Goal: Task Accomplishment & Management: Complete application form

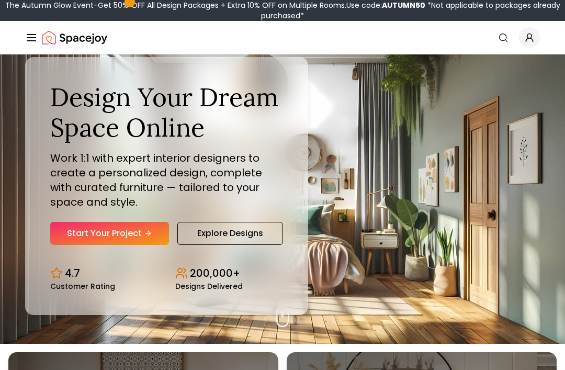
scroll to position [26, 0]
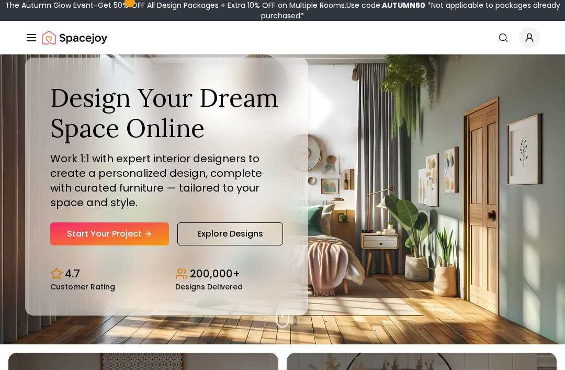
click at [105, 245] on link "Start Your Project" at bounding box center [109, 233] width 119 height 23
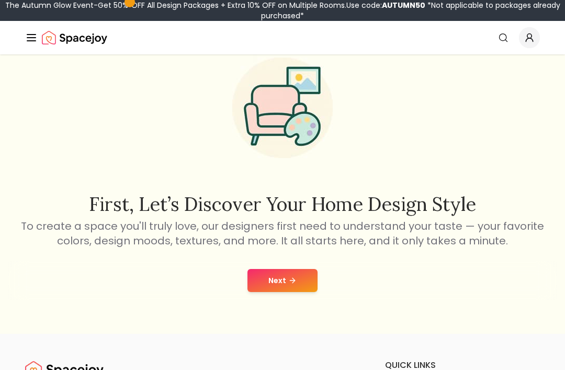
scroll to position [46, 0]
click at [296, 287] on button "Next" at bounding box center [282, 279] width 70 height 23
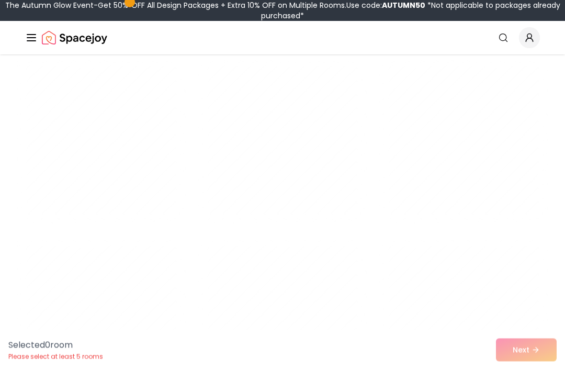
scroll to position [4061, 0]
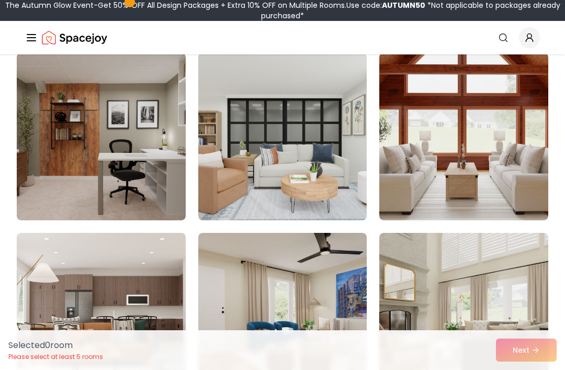
click at [51, 177] on img at bounding box center [101, 136] width 169 height 167
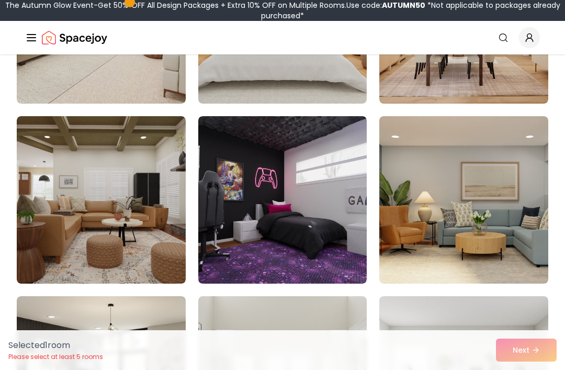
scroll to position [387, 0]
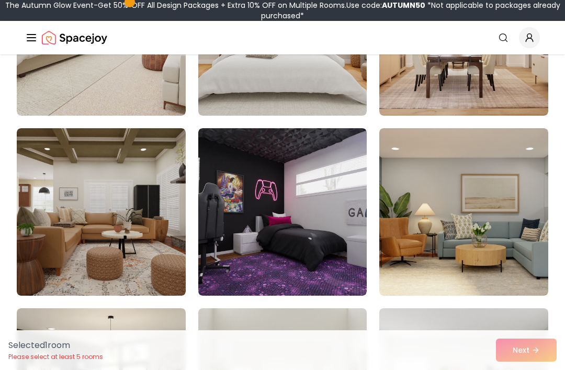
click at [320, 224] on img at bounding box center [282, 211] width 169 height 167
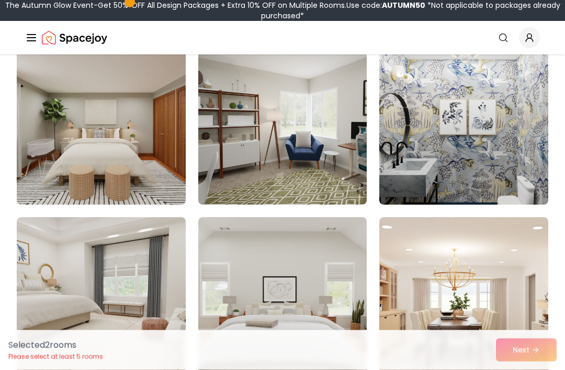
scroll to position [118, 0]
click at [50, 178] on img at bounding box center [101, 120] width 169 height 167
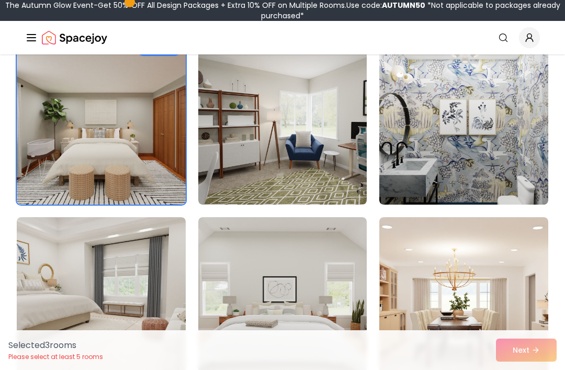
click at [525, 369] on div "Selected 3 room s Please select at least 5 rooms Next" at bounding box center [282, 350] width 565 height 40
click at [527, 369] on div "Selected 3 room s Please select at least 5 rooms Next" at bounding box center [282, 350] width 565 height 40
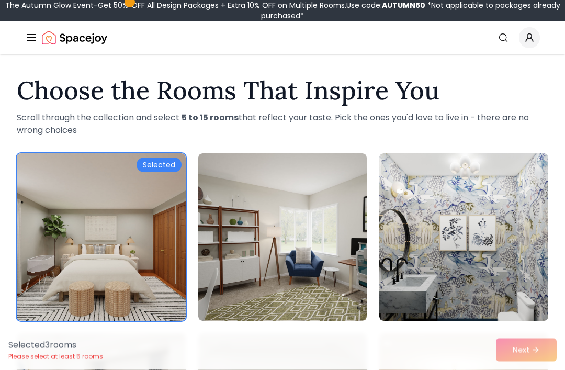
scroll to position [0, 0]
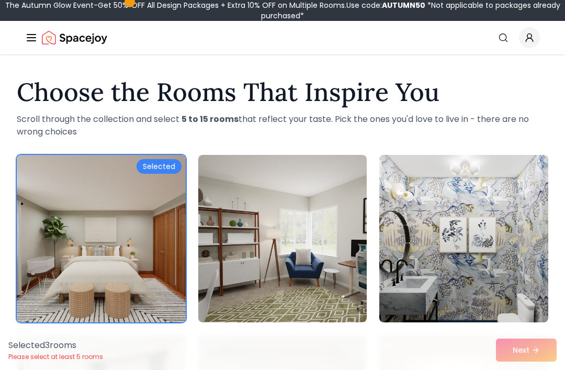
click at [524, 358] on div "Selected 3 room s Please select at least 5 rooms Next" at bounding box center [282, 350] width 565 height 40
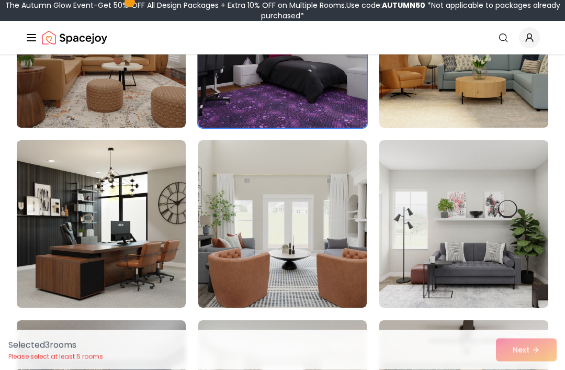
scroll to position [555, 0]
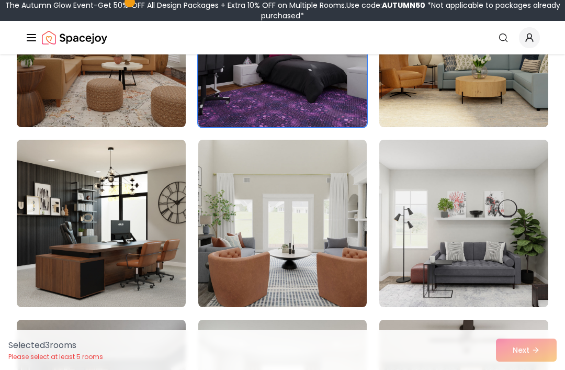
click at [70, 212] on img at bounding box center [101, 223] width 169 height 167
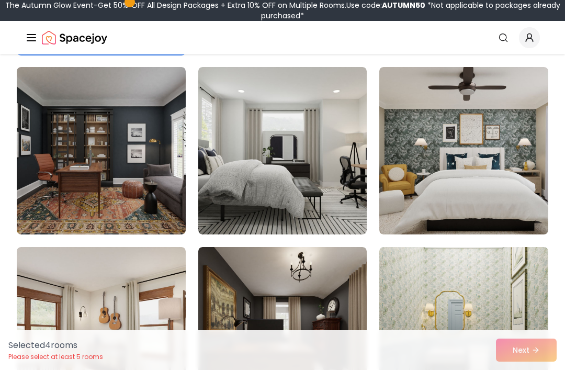
scroll to position [805, 0]
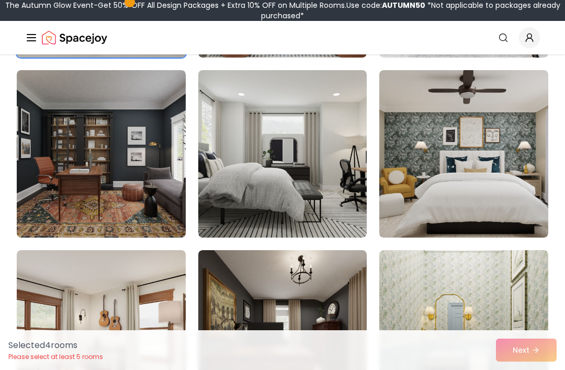
click at [64, 171] on img at bounding box center [101, 153] width 169 height 167
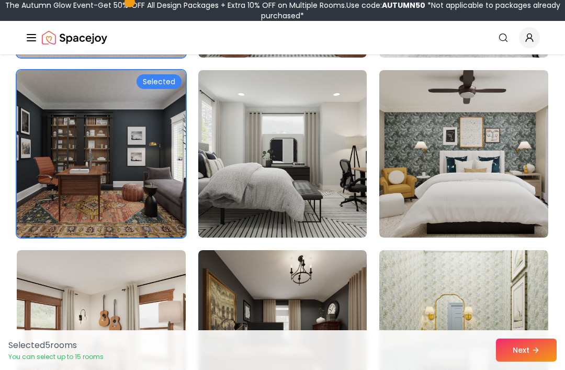
click at [528, 351] on button "Next" at bounding box center [526, 349] width 61 height 23
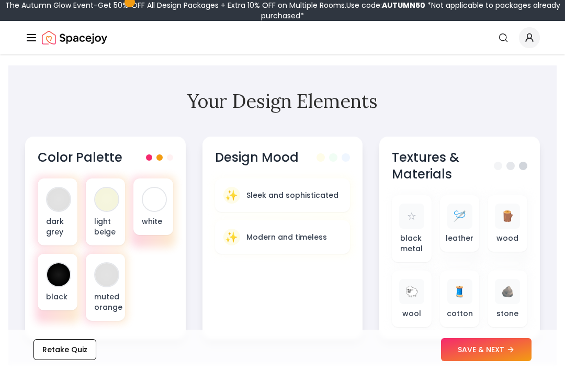
scroll to position [351, 0]
click at [57, 279] on div at bounding box center [58, 274] width 23 height 23
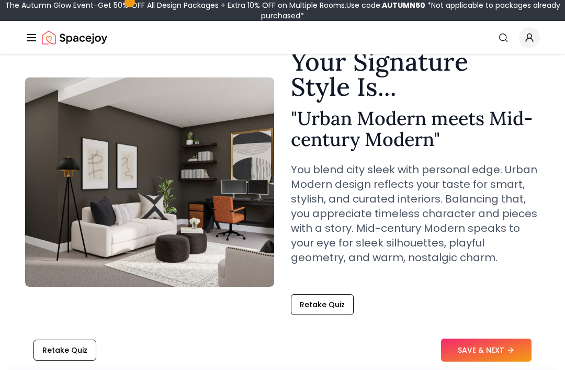
scroll to position [0, 0]
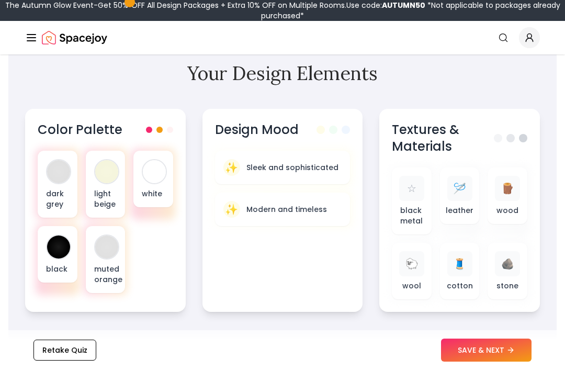
click at [53, 249] on div at bounding box center [58, 246] width 23 height 23
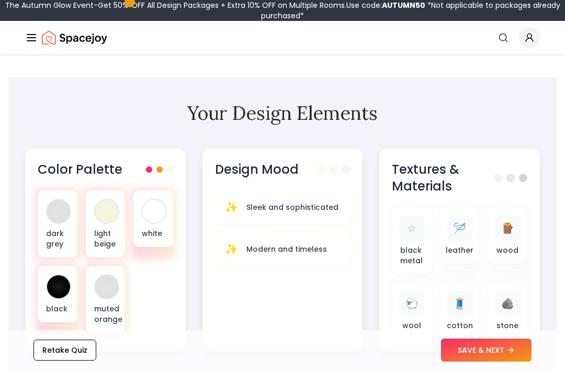
click at [60, 287] on div at bounding box center [58, 286] width 23 height 23
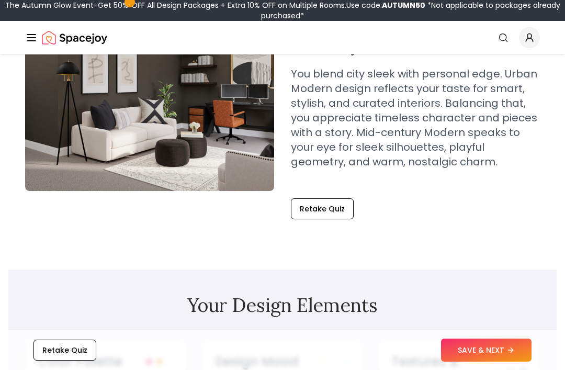
scroll to position [146, 0]
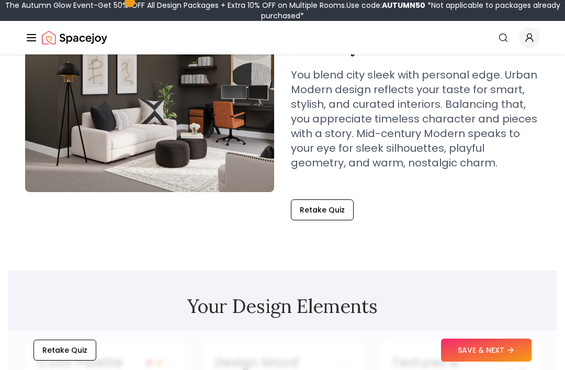
click at [499, 349] on button "SAVE & NEXT" at bounding box center [486, 349] width 91 height 23
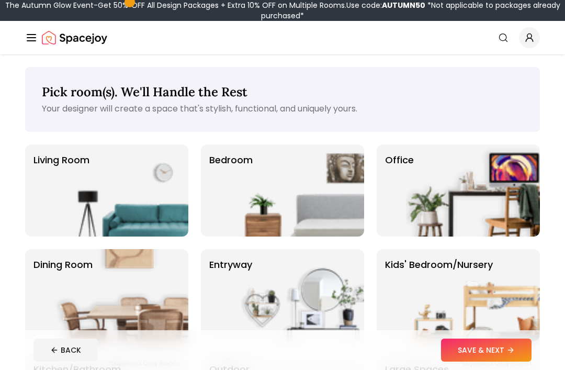
scroll to position [1, 0]
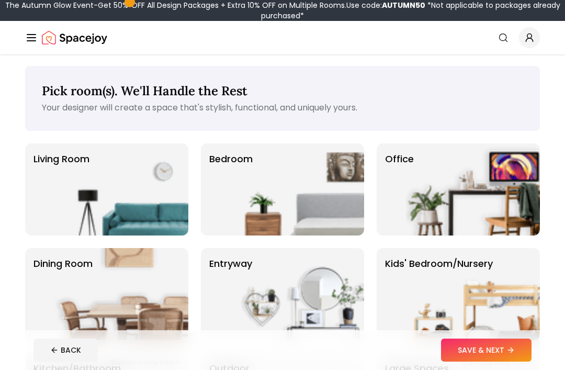
click at [321, 194] on img at bounding box center [297, 189] width 134 height 92
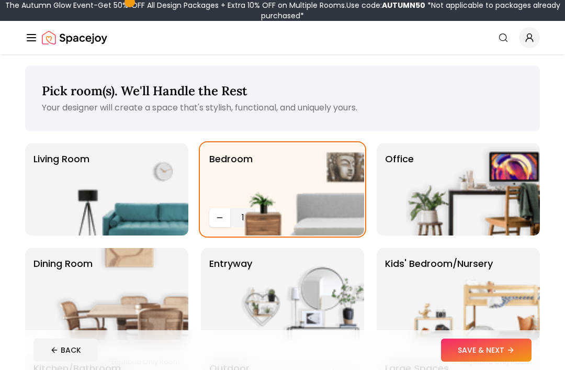
click at [509, 354] on icon at bounding box center [510, 350] width 8 height 8
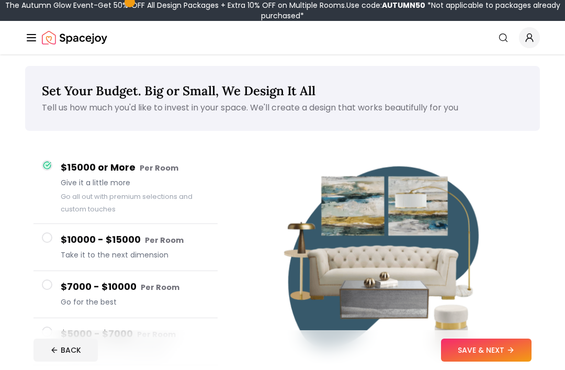
click at [44, 335] on span at bounding box center [47, 331] width 10 height 10
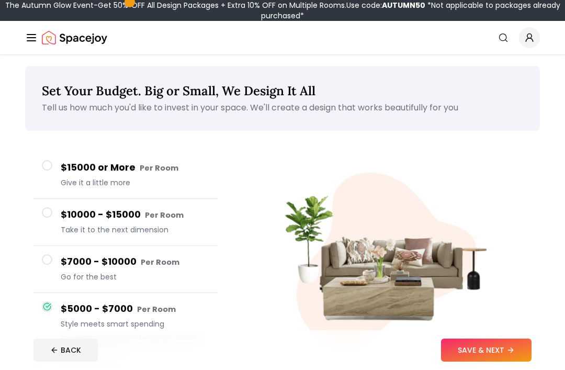
click at [496, 361] on button "SAVE & NEXT" at bounding box center [486, 349] width 91 height 23
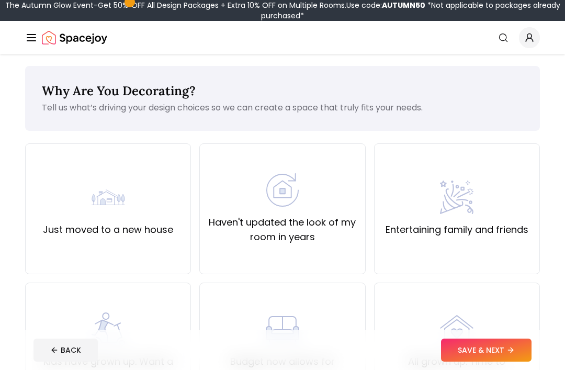
click at [340, 236] on label "Haven't updated the look of my room in years" at bounding box center [282, 229] width 148 height 29
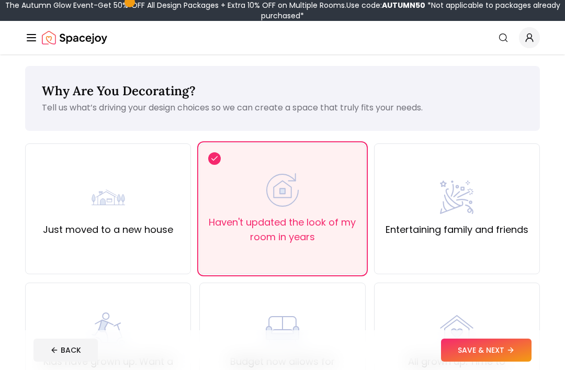
click at [502, 361] on button "SAVE & NEXT" at bounding box center [486, 349] width 91 height 23
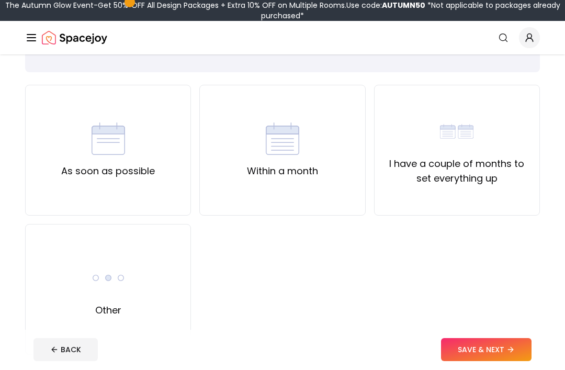
scroll to position [61, 0]
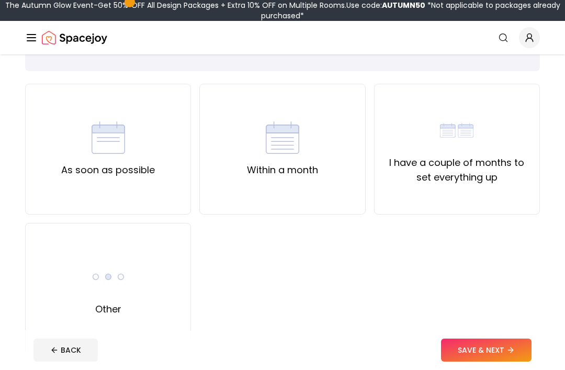
click at [494, 176] on label "I have a couple of months to set everything up" at bounding box center [457, 169] width 148 height 29
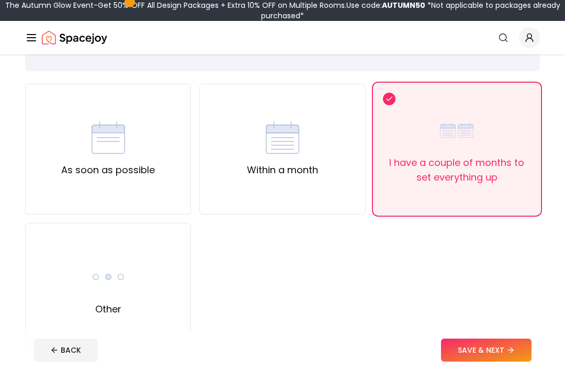
click at [485, 361] on button "SAVE & NEXT" at bounding box center [486, 349] width 91 height 23
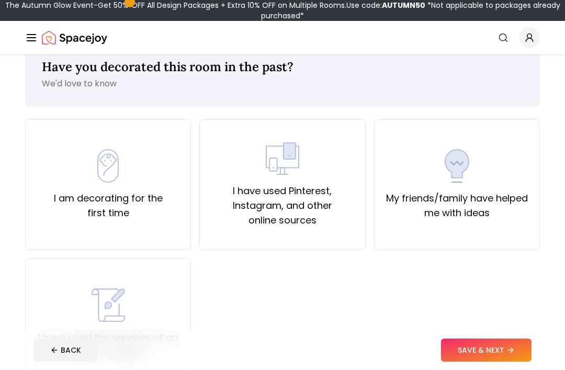
scroll to position [30, 0]
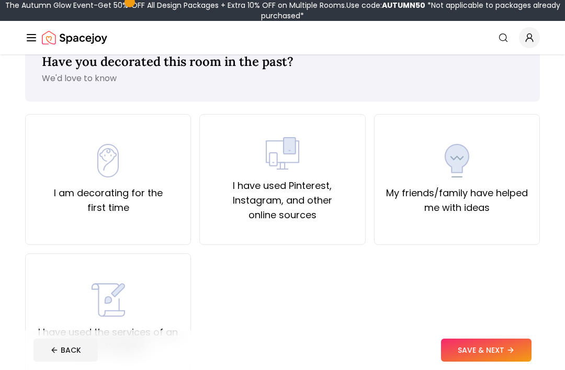
click at [88, 164] on div "I am decorating for the first time" at bounding box center [108, 179] width 148 height 71
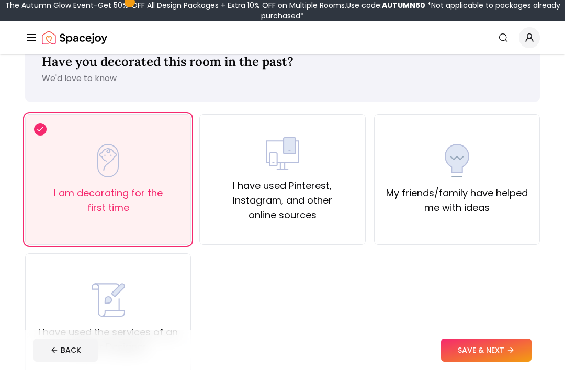
click at [481, 361] on button "SAVE & NEXT" at bounding box center [486, 349] width 91 height 23
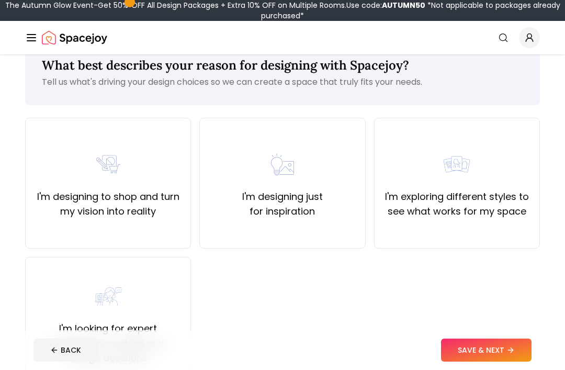
scroll to position [25, 0]
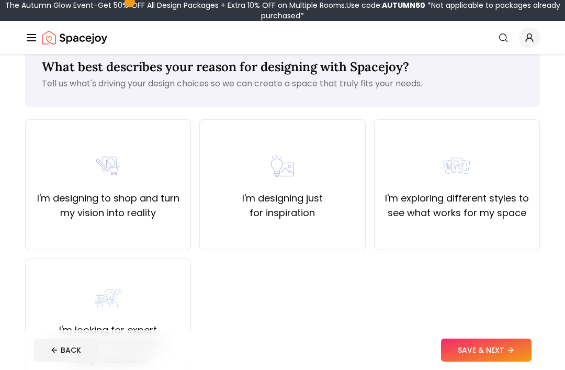
click at [338, 222] on div "I'm designing just for inspiration" at bounding box center [282, 184] width 166 height 131
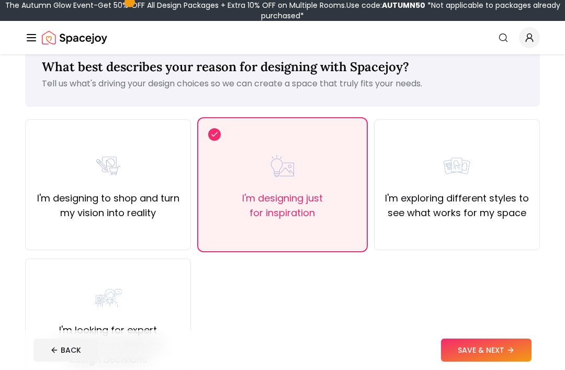
click at [479, 361] on button "SAVE & NEXT" at bounding box center [486, 349] width 91 height 23
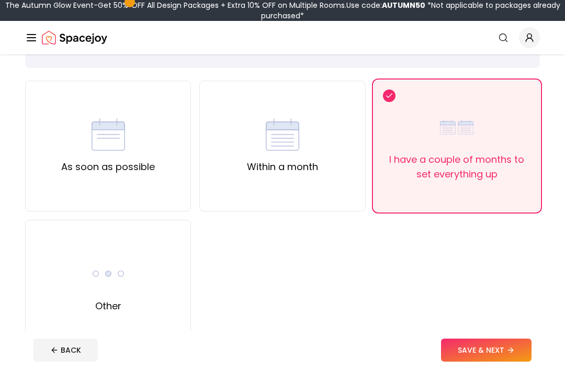
scroll to position [94, 0]
